Goal: Task Accomplishment & Management: Manage account settings

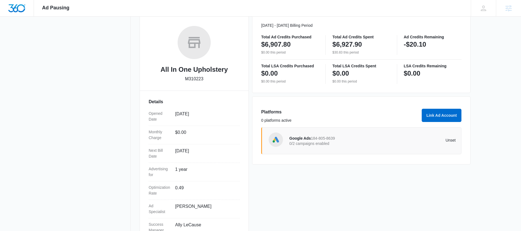
scroll to position [84, 0]
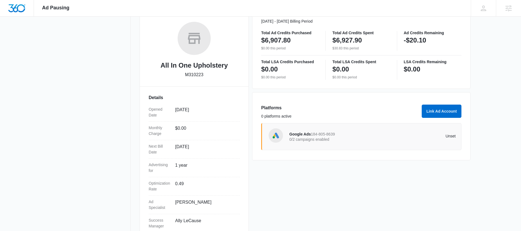
click at [303, 132] on span "Google Ads" at bounding box center [300, 134] width 22 height 4
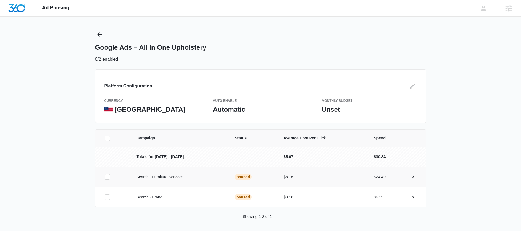
scroll to position [6, 0]
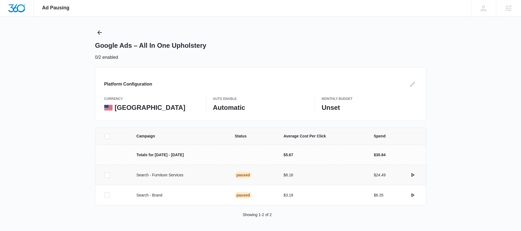
click at [109, 174] on icon at bounding box center [107, 174] width 5 height 5
click at [105, 175] on input "checkbox" at bounding box center [104, 175] width 0 height 0
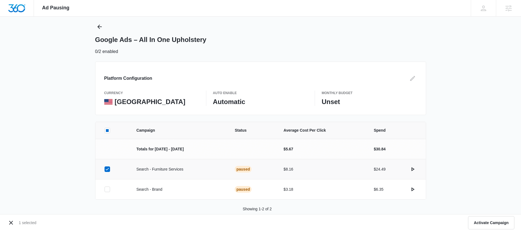
scroll to position [23, 0]
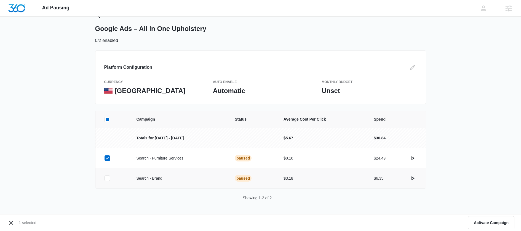
click at [106, 180] on icon at bounding box center [107, 178] width 5 height 5
click at [105, 178] on input "checkbox" at bounding box center [104, 178] width 0 height 0
click at [108, 158] on icon at bounding box center [107, 158] width 5 height 5
click at [105, 158] on input "checkbox" at bounding box center [104, 158] width 0 height 0
click at [108, 158] on icon at bounding box center [107, 158] width 5 height 5
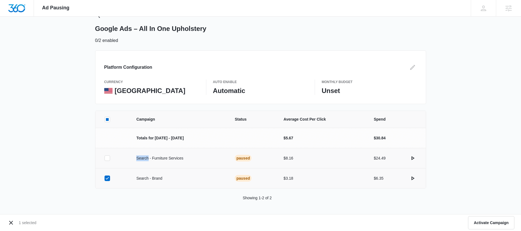
click at [105, 158] on input "checkbox" at bounding box center [104, 158] width 0 height 0
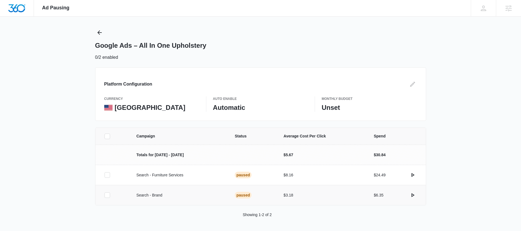
click at [29, 111] on div "Ad Pausing Apps Reputation Websites Forms CRM Email Social Shop Payments POS Co…" at bounding box center [260, 109] width 521 height 231
